Goal: Information Seeking & Learning: Learn about a topic

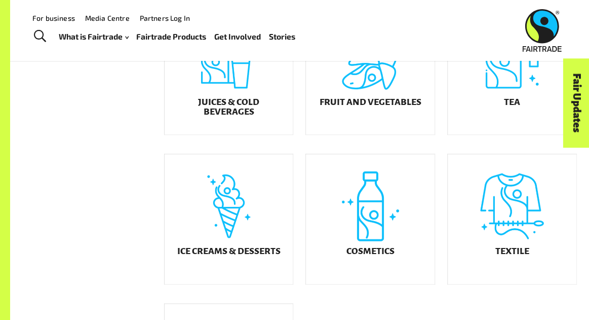
scroll to position [421, 0]
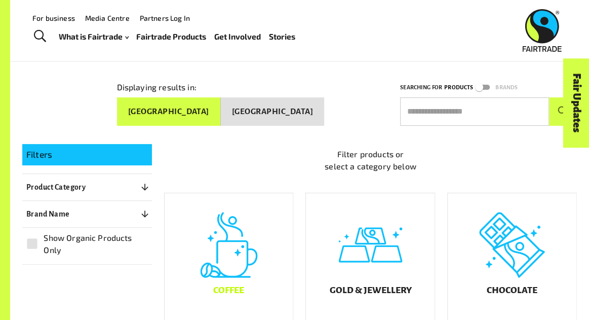
click at [233, 248] on div "Coffee" at bounding box center [229, 258] width 129 height 130
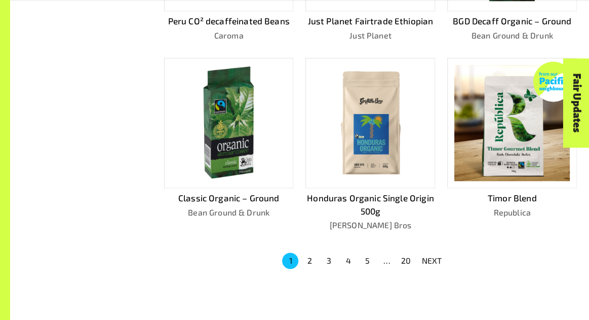
scroll to position [630, 0]
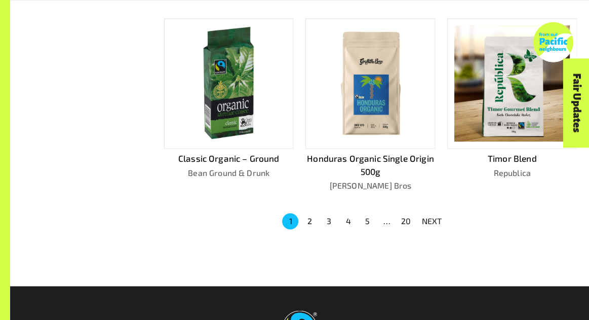
click at [307, 216] on button "2" at bounding box center [310, 221] width 16 height 16
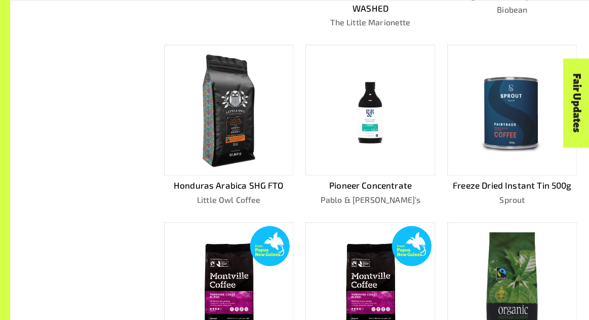
scroll to position [579, 0]
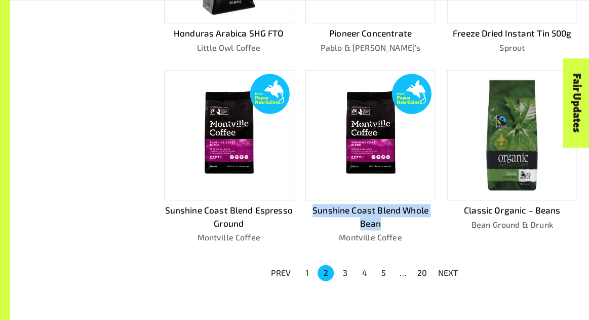
drag, startPoint x: 304, startPoint y: 193, endPoint x: 401, endPoint y: 205, distance: 97.5
click at [401, 205] on div "Sunshine Coast Blend Whole Bean Montville Coffee" at bounding box center [364, 149] width 142 height 190
copy p "Sunshine Coast Blend Whole Bean"
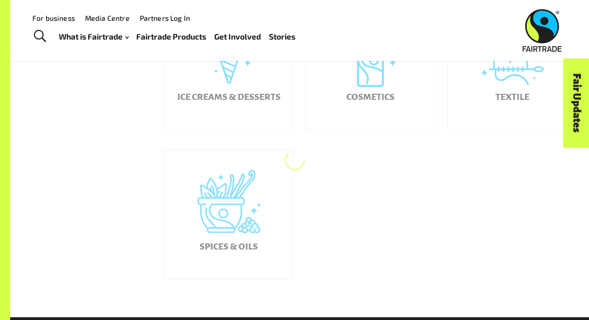
scroll to position [87, 0]
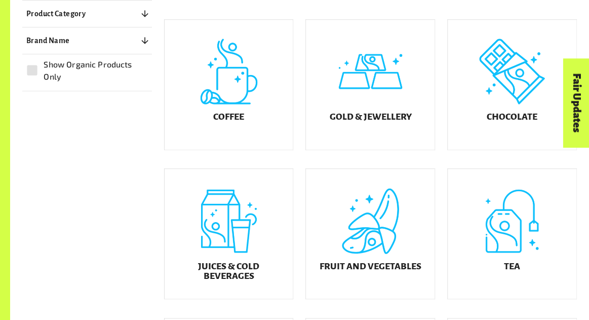
scroll to position [265, 0]
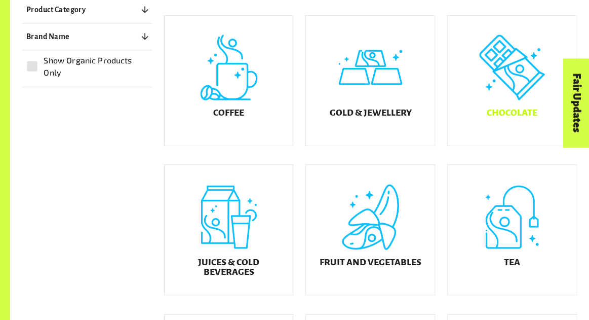
click at [474, 113] on div "Chocolate" at bounding box center [512, 81] width 129 height 130
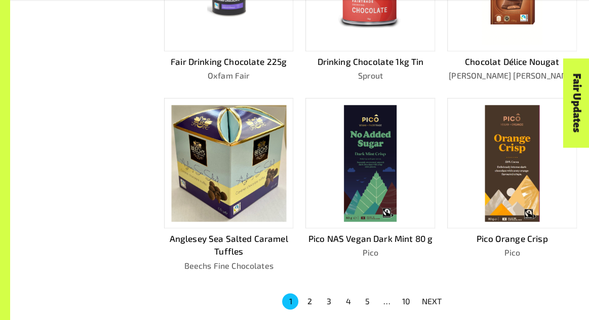
scroll to position [546, 0]
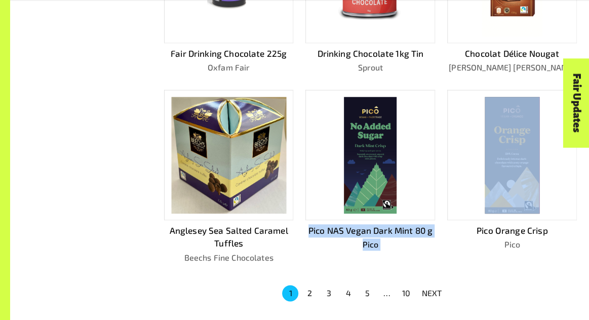
drag, startPoint x: 302, startPoint y: 224, endPoint x: 447, endPoint y: 229, distance: 145.0
copy div "Pico NAS Vegan Dark Mint 80 g Pico"
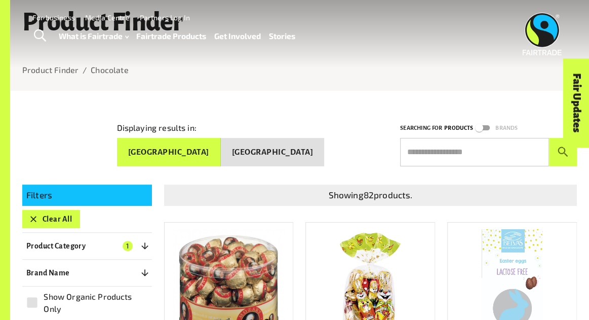
scroll to position [0, 0]
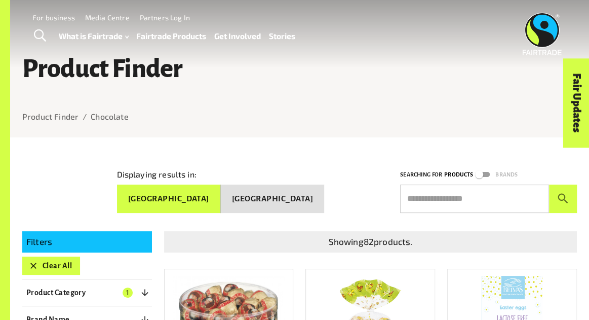
click at [95, 79] on h1 "Product Finder" at bounding box center [299, 68] width 555 height 27
click at [58, 270] on button "Clear All" at bounding box center [51, 265] width 58 height 18
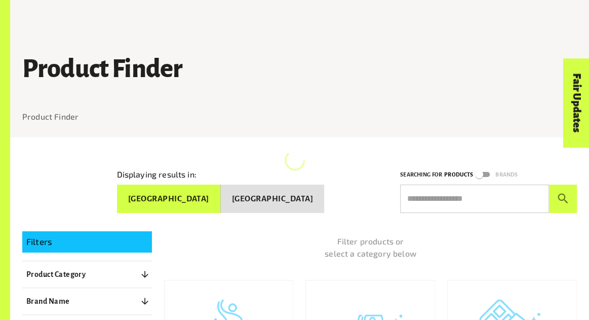
scroll to position [139, 0]
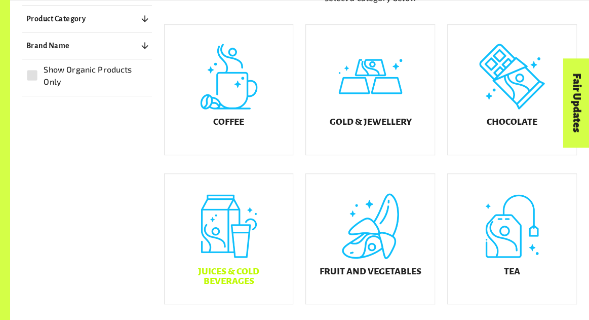
click at [233, 236] on div "Juices & Cold Beverages" at bounding box center [229, 239] width 129 height 130
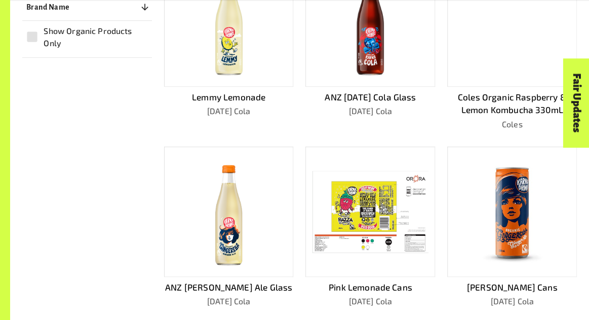
scroll to position [313, 0]
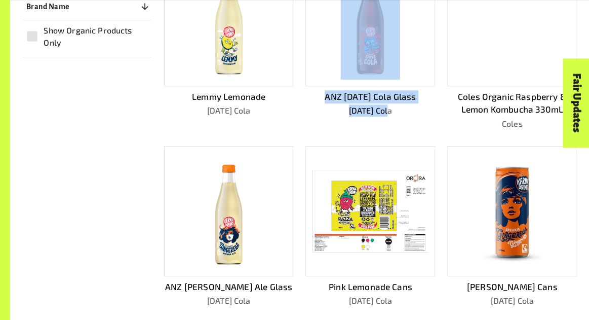
drag, startPoint x: 298, startPoint y: 71, endPoint x: 419, endPoint y: 118, distance: 129.1
click at [419, 118] on div "ANZ Karma Cola Glass Karma Cola" at bounding box center [364, 35] width 142 height 190
copy div "ANZ Karma Cola Glass Karma Cola"
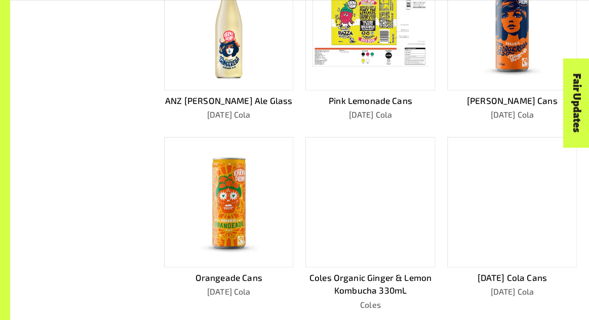
scroll to position [498, 0]
click at [126, 170] on div "Filters Clear All Product Category 1 ​ Coffee Gold & Jewellery Chocolate Juices…" at bounding box center [293, 45] width 567 height 649
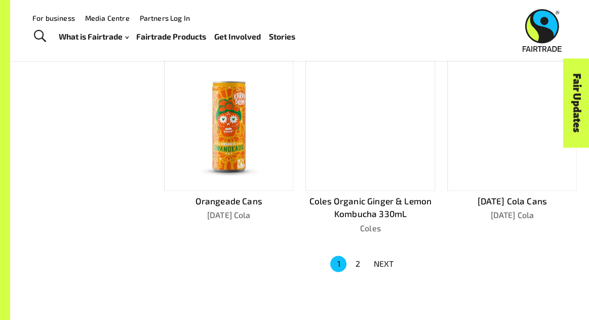
scroll to position [572, 0]
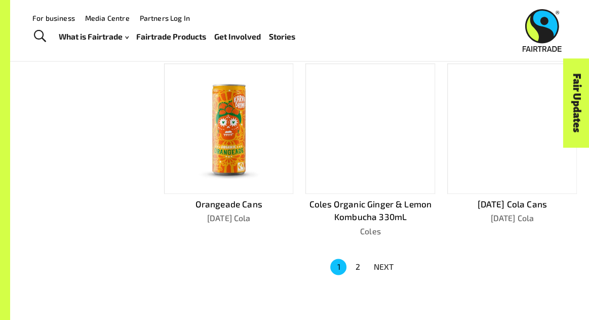
click at [356, 263] on button "2" at bounding box center [358, 266] width 16 height 16
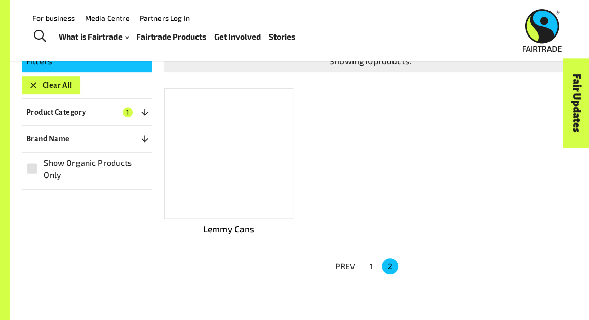
scroll to position [150, 0]
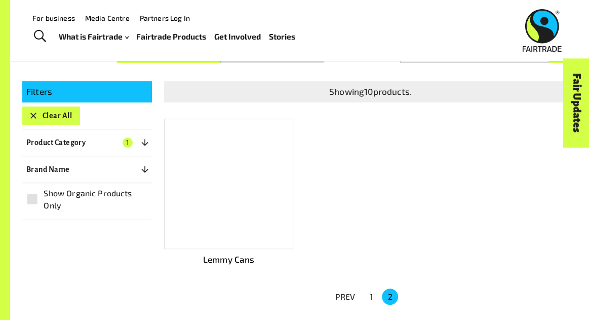
click at [363, 289] on li "1" at bounding box center [370, 296] width 19 height 16
click at [370, 293] on button "1" at bounding box center [371, 296] width 16 height 16
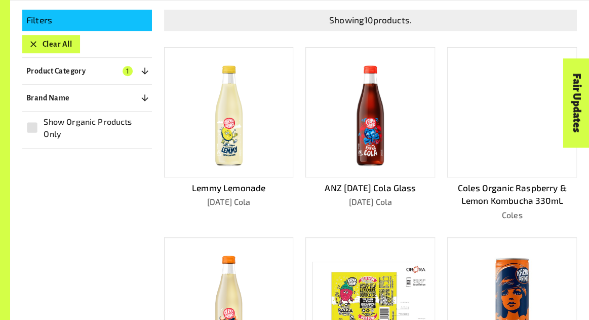
scroll to position [222, 0]
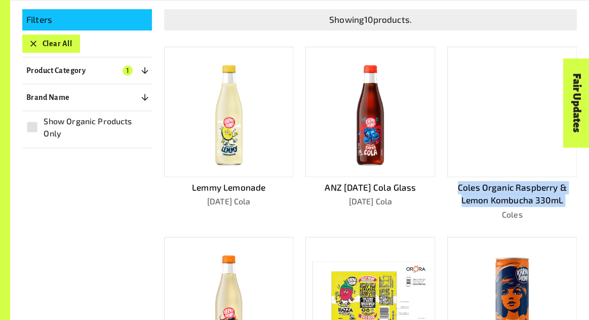
drag, startPoint x: 444, startPoint y: 207, endPoint x: 442, endPoint y: 189, distance: 18.9
click at [442, 189] on div "Coles Organic Raspberry & Lemon Kombucha 330mL Coles" at bounding box center [506, 125] width 142 height 190
copy p "Coles Organic Raspberry & Lemon Kombucha 330mL"
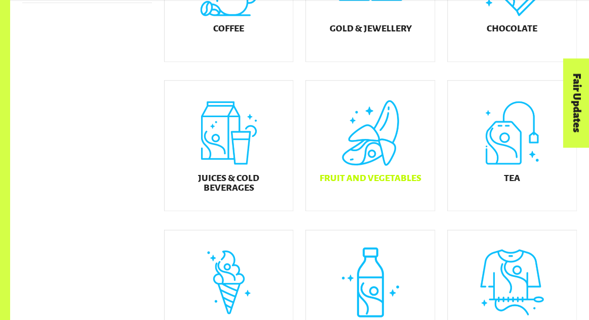
click at [370, 165] on div "Fruit and Vegetables" at bounding box center [370, 146] width 129 height 130
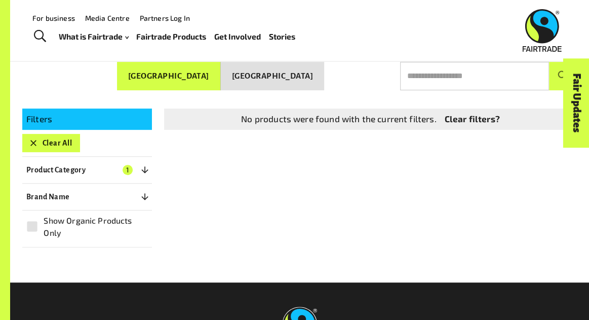
scroll to position [123, 0]
click at [149, 165] on icon "button" at bounding box center [145, 170] width 10 height 10
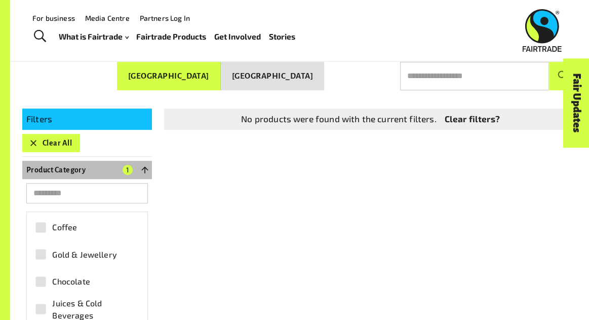
click at [146, 165] on icon "button" at bounding box center [145, 170] width 10 height 10
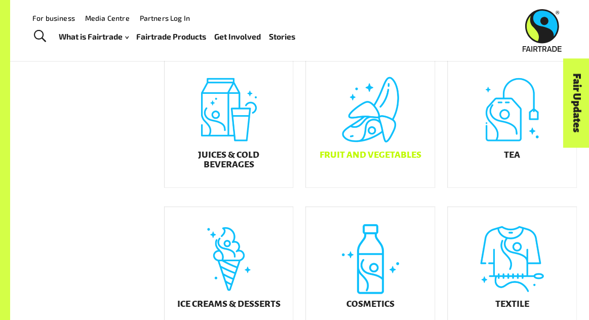
scroll to position [370, 0]
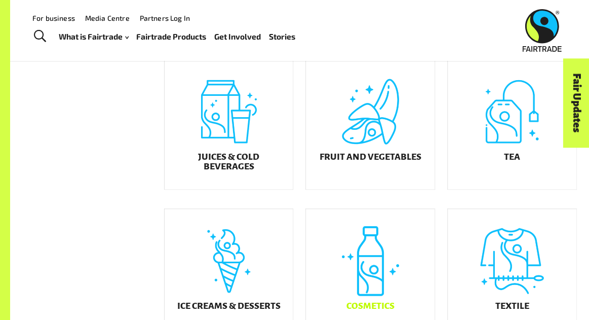
click at [366, 255] on div "Cosmetics" at bounding box center [370, 274] width 129 height 130
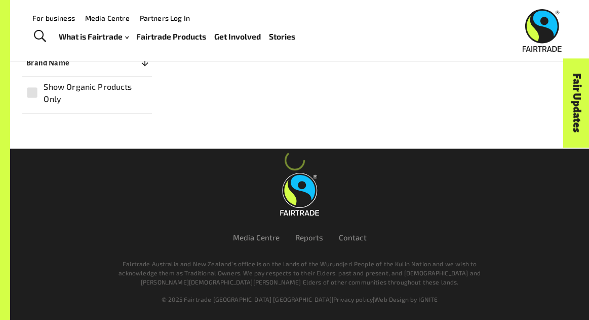
scroll to position [139, 0]
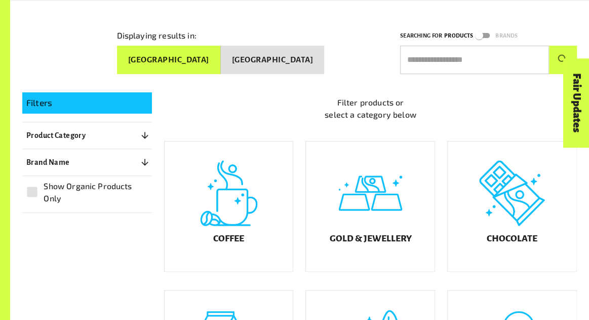
scroll to position [370, 0]
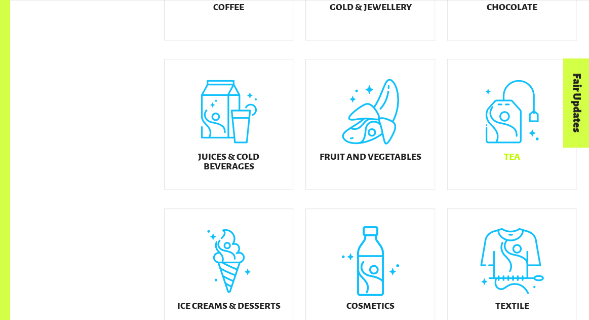
click at [508, 161] on h5 "Tea" at bounding box center [512, 157] width 16 height 10
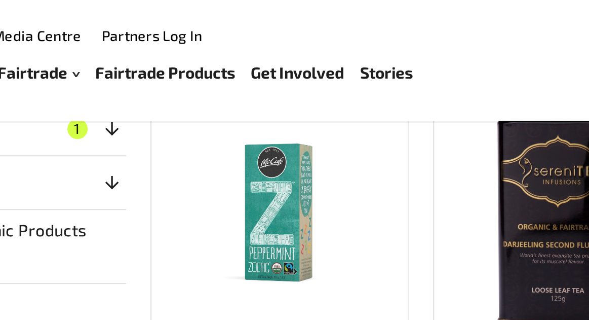
scroll to position [228, 0]
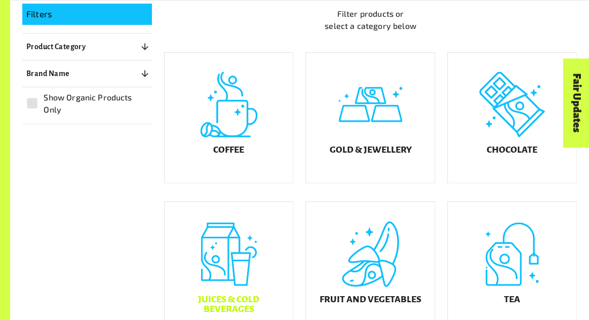
scroll to position [370, 0]
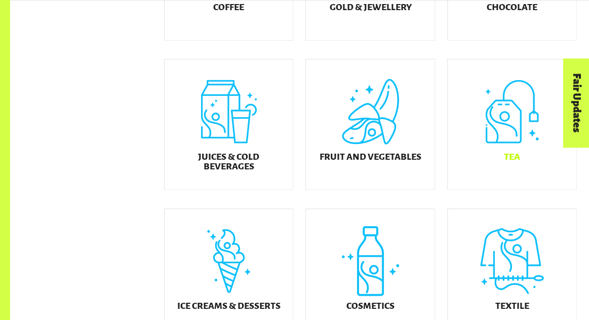
click at [471, 126] on div "Tea" at bounding box center [512, 124] width 129 height 130
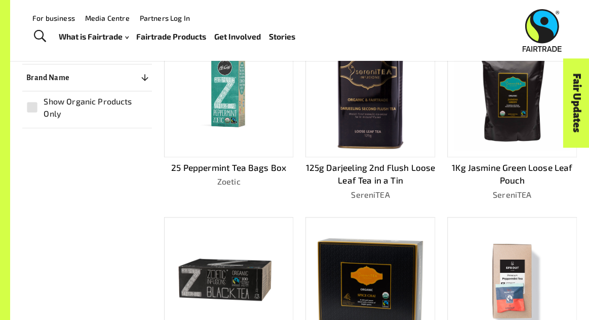
scroll to position [243, 0]
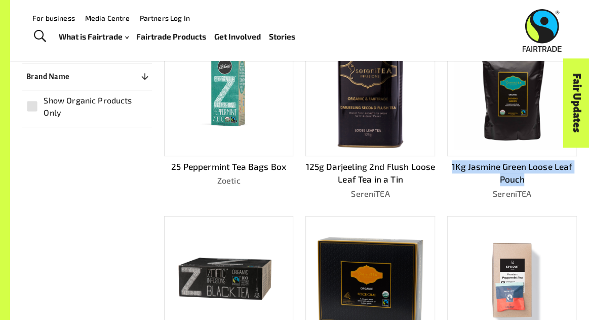
drag, startPoint x: 440, startPoint y: 163, endPoint x: 547, endPoint y: 179, distance: 108.6
click at [547, 179] on div "1Kg Jasmine Green Loose Leaf Pouch SereniTEA" at bounding box center [506, 105] width 142 height 190
copy p "1Kg Jasmine Green Loose Leaf Pouch"
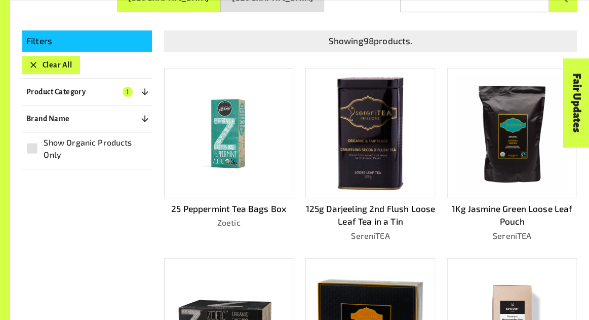
scroll to position [201, 0]
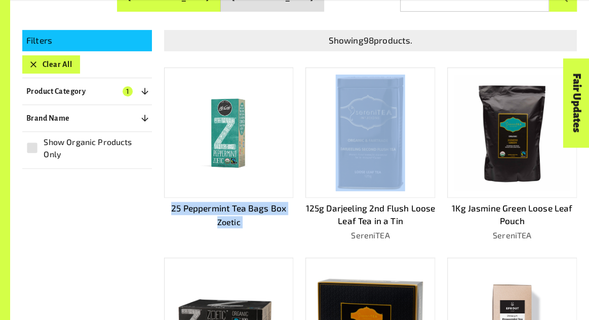
drag, startPoint x: 150, startPoint y: 204, endPoint x: 297, endPoint y: 206, distance: 147.0
drag, startPoint x: 297, startPoint y: 206, endPoint x: 170, endPoint y: 209, distance: 126.7
click at [170, 209] on p "25 Peppermint Tea Bags Box" at bounding box center [229, 208] width 130 height 13
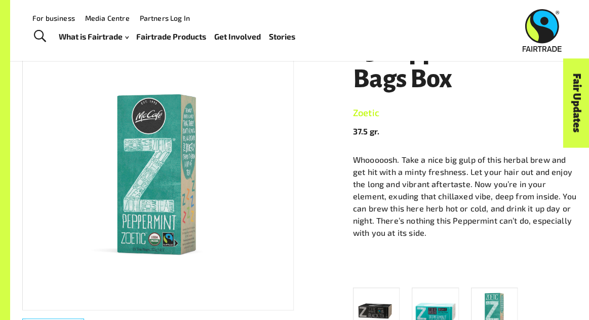
scroll to position [94, 0]
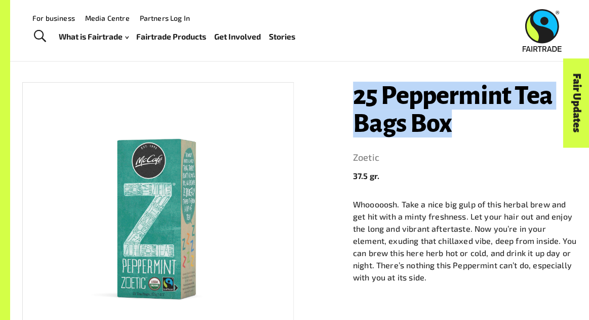
drag, startPoint x: 411, startPoint y: 98, endPoint x: 516, endPoint y: 119, distance: 106.9
copy h1 "25 Peppermint Tea Bags Box"
click at [357, 161] on link "Zoetic" at bounding box center [465, 157] width 224 height 16
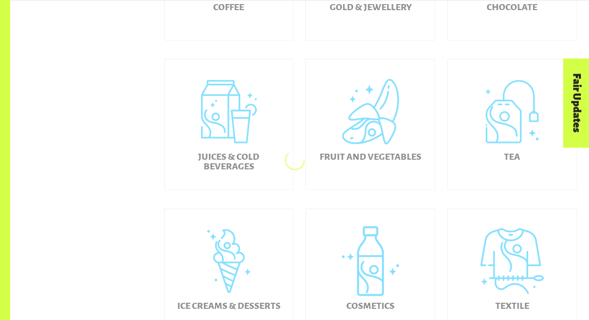
scroll to position [434, 0]
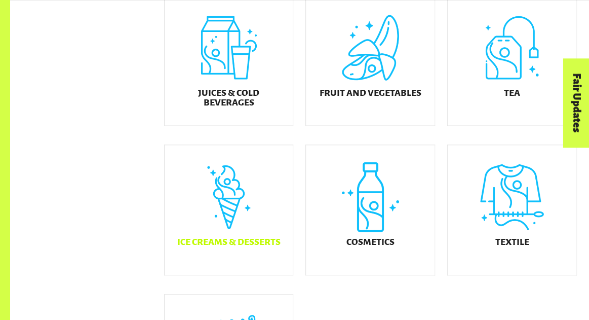
click at [246, 202] on div "Ice Creams & Desserts" at bounding box center [229, 210] width 129 height 130
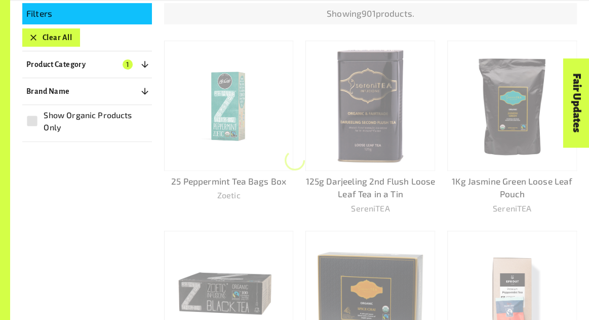
scroll to position [232, 0]
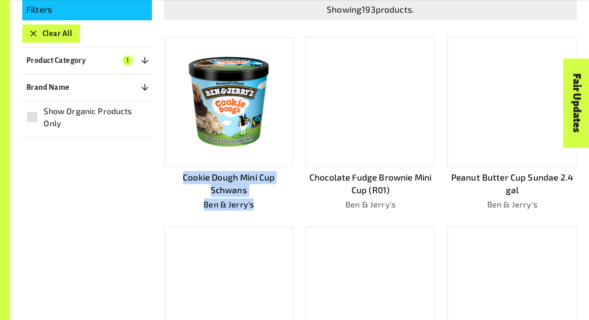
drag, startPoint x: 157, startPoint y: 178, endPoint x: 264, endPoint y: 199, distance: 108.4
click at [264, 199] on div "Cookie Dough Mini Cup Schwans Ben & Jerry's" at bounding box center [223, 115] width 142 height 190
copy div "Cookie Dough Mini Cup Schwans Ben & Jerry's"
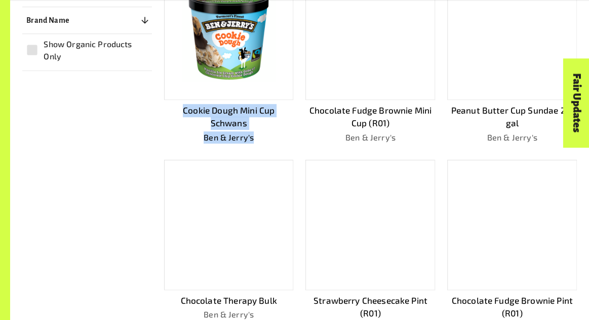
scroll to position [299, 0]
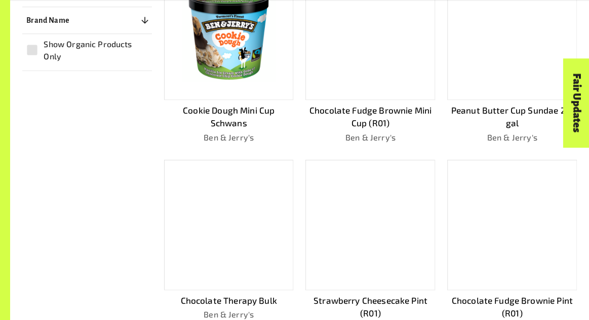
click at [91, 181] on div "Filters Clear All Product Category 1 ​ Coffee Gold & Jewellery Chocolate Juices…" at bounding box center [293, 251] width 567 height 662
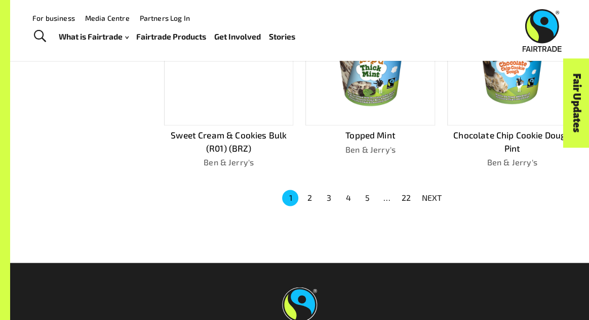
scroll to position [533, 0]
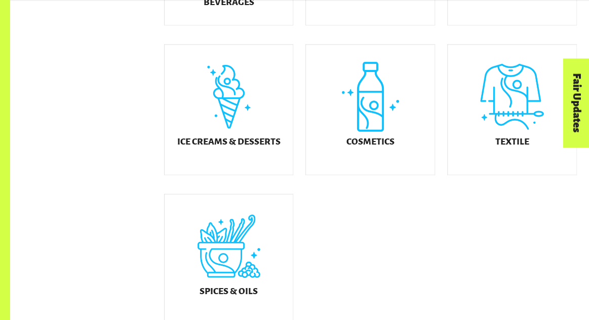
scroll to position [582, 0]
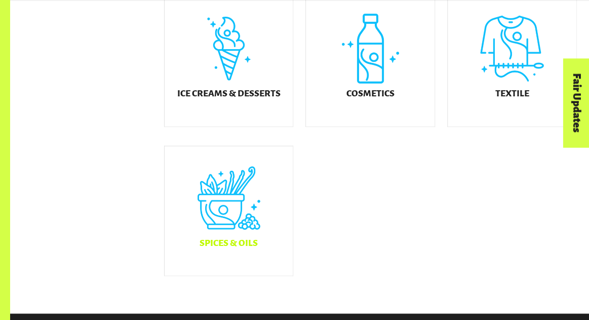
click at [206, 237] on div "Spices & Oils" at bounding box center [229, 211] width 129 height 130
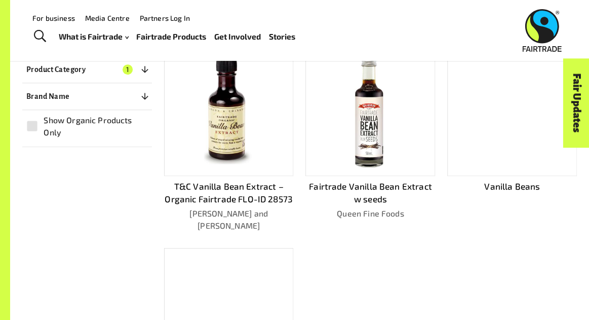
scroll to position [222, 0]
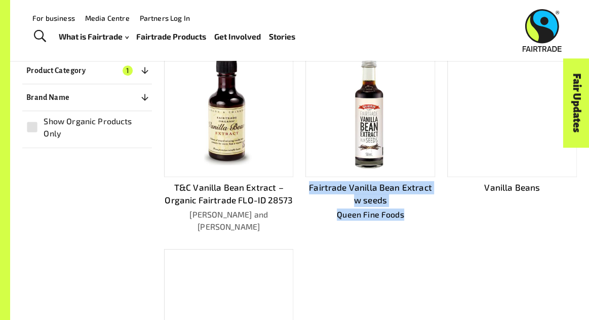
drag, startPoint x: 304, startPoint y: 187, endPoint x: 424, endPoint y: 216, distance: 123.6
click at [424, 216] on div "Fairtrade Vanilla Bean Extract w seeds Queen Fine Foods" at bounding box center [364, 131] width 142 height 202
copy div "Fairtrade Vanilla Bean Extract w seeds Queen Fine Foods"
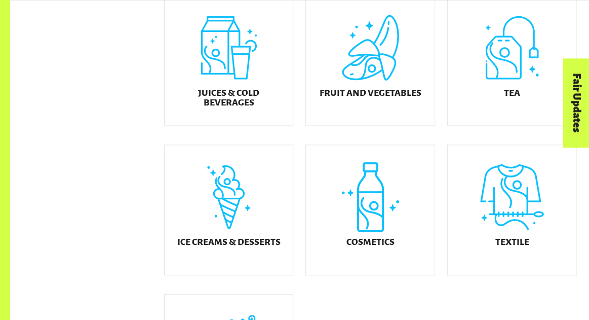
scroll to position [454, 0]
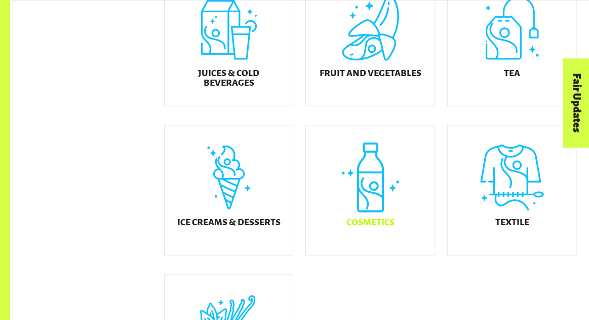
click at [402, 196] on div "Cosmetics" at bounding box center [370, 190] width 129 height 130
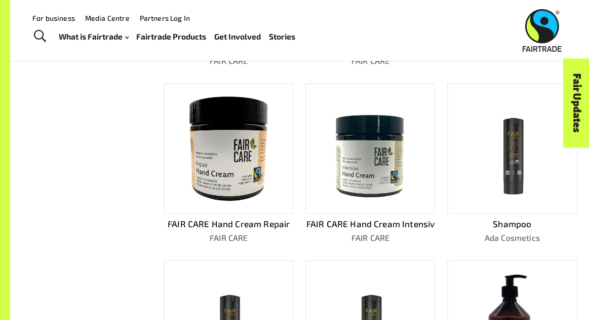
scroll to position [255, 0]
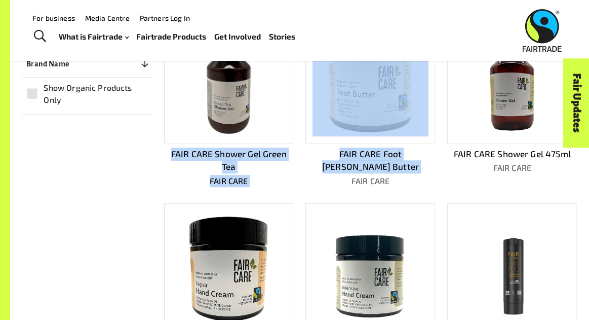
drag, startPoint x: 137, startPoint y: 149, endPoint x: 292, endPoint y: 173, distance: 157.3
click at [292, 173] on div "Filters Clear All Product Category 1 ​ Coffee Gold & Jewellery Chocolate Juices…" at bounding box center [293, 288] width 567 height 649
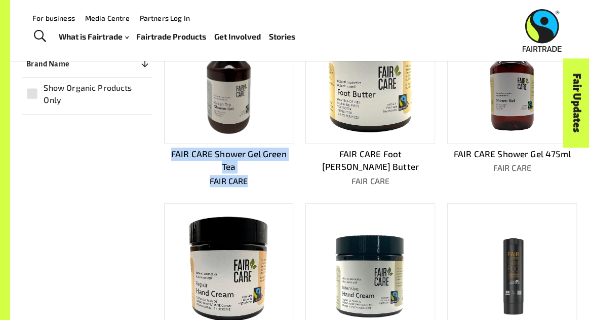
copy div "FAIR CARE Shower Gel Green Tea FAIR CARE"
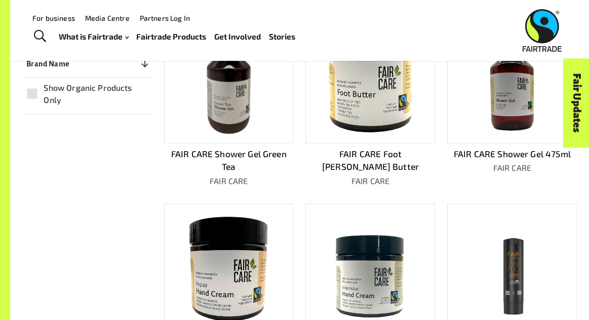
click at [115, 198] on div "Filters Clear All Product Category 1 ​ Coffee Gold & Jewellery Chocolate Juices…" at bounding box center [293, 288] width 567 height 649
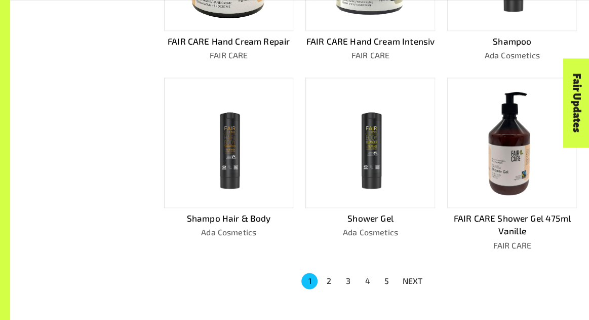
scroll to position [558, 0]
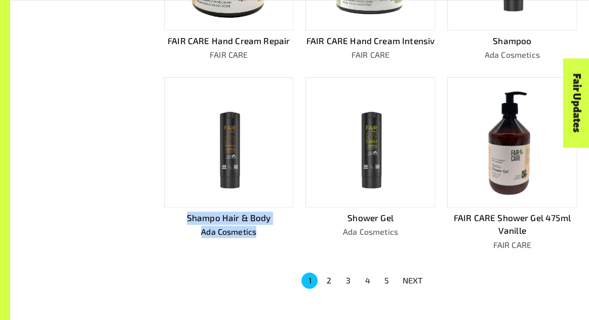
drag, startPoint x: 127, startPoint y: 208, endPoint x: 288, endPoint y: 236, distance: 163.5
copy div "Shampo Hair & Body Ada Cosmetics"
